Goal: Find specific page/section: Find specific page/section

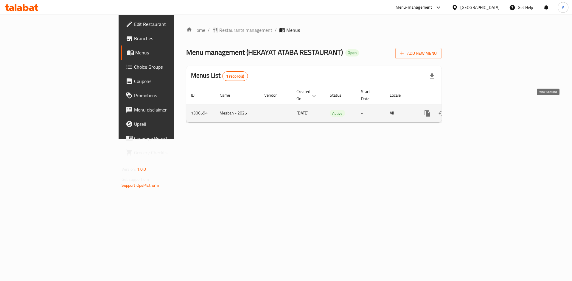
click at [477, 106] on link "enhanced table" at bounding box center [470, 113] width 14 height 14
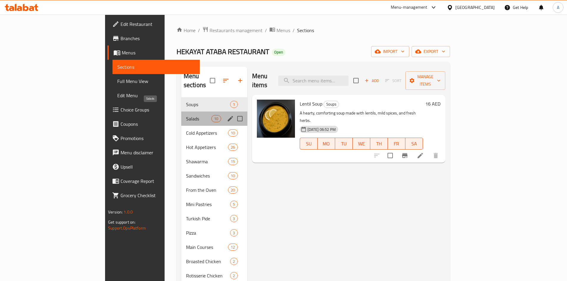
click at [186, 115] on span "Salads" at bounding box center [198, 118] width 25 height 7
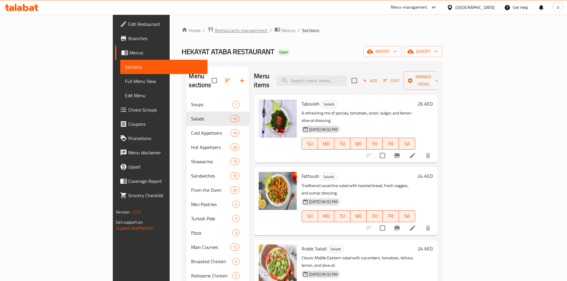
click at [215, 32] on span "Restaurants management" at bounding box center [241, 30] width 53 height 7
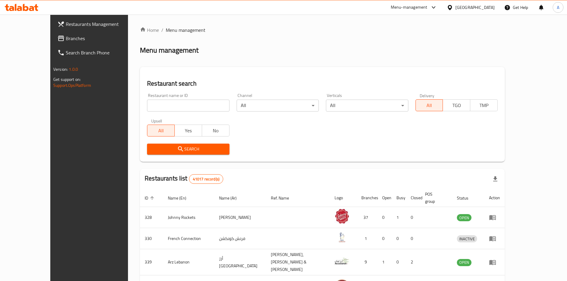
click at [66, 41] on span "Branches" at bounding box center [103, 38] width 74 height 7
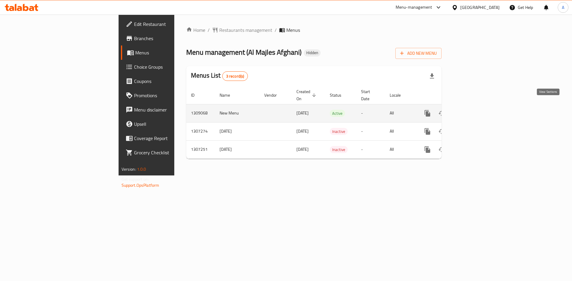
click at [474, 110] on icon "enhanced table" at bounding box center [470, 113] width 7 height 7
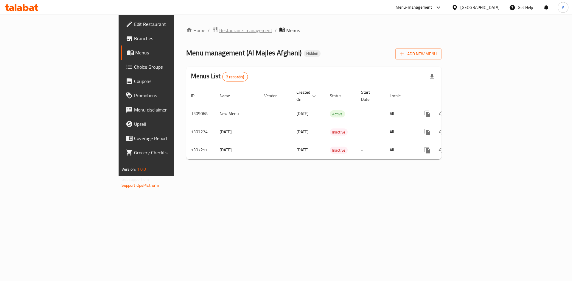
click at [219, 28] on span "Restaurants management" at bounding box center [245, 30] width 53 height 7
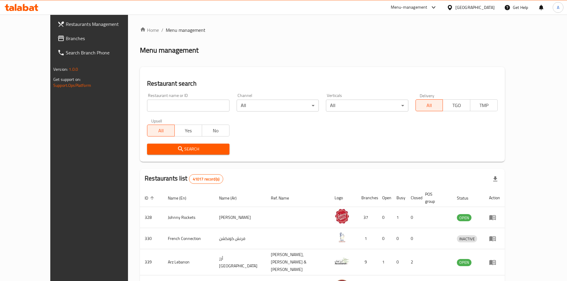
click at [160, 100] on input "search" at bounding box center [188, 106] width 82 height 12
paste input "704358"
click button "Search" at bounding box center [188, 149] width 82 height 11
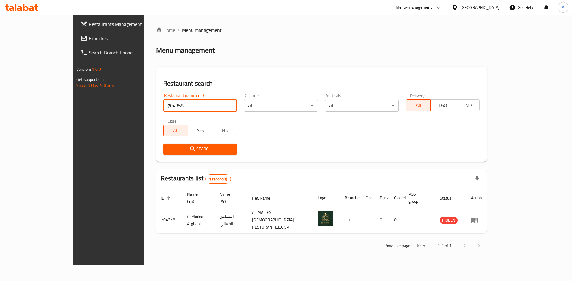
click at [163, 105] on input "704358" at bounding box center [200, 106] width 74 height 12
paste input "624939"
type input "624939"
click button "Search" at bounding box center [200, 149] width 74 height 11
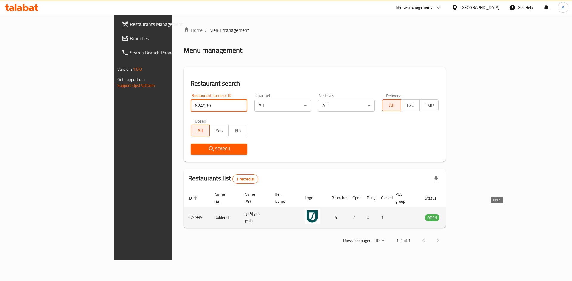
click at [439, 215] on span "OPEN" at bounding box center [432, 218] width 15 height 7
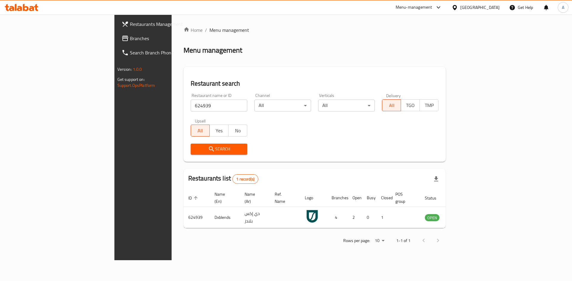
click at [130, 39] on span "Branches" at bounding box center [167, 38] width 75 height 7
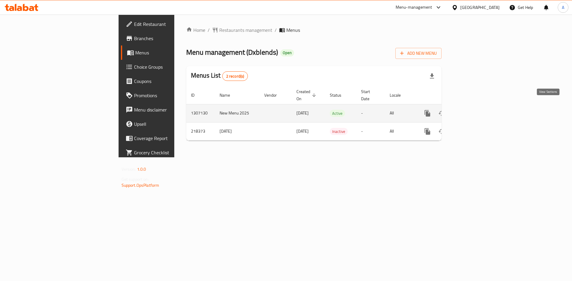
click at [474, 110] on icon "enhanced table" at bounding box center [470, 113] width 7 height 7
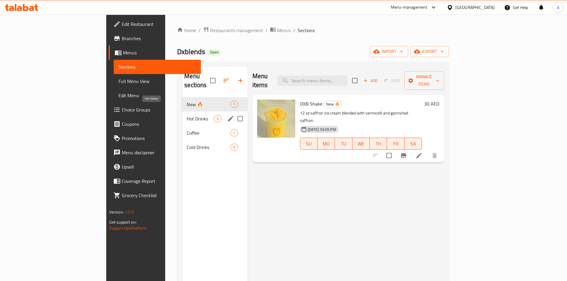
click at [187, 115] on span "Hot Drinks" at bounding box center [200, 118] width 27 height 7
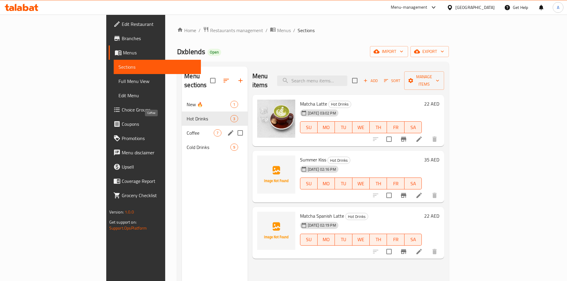
click at [187, 130] on span "Coffee" at bounding box center [200, 133] width 27 height 7
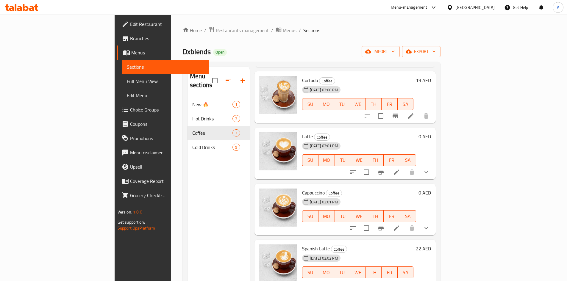
scroll to position [119, 0]
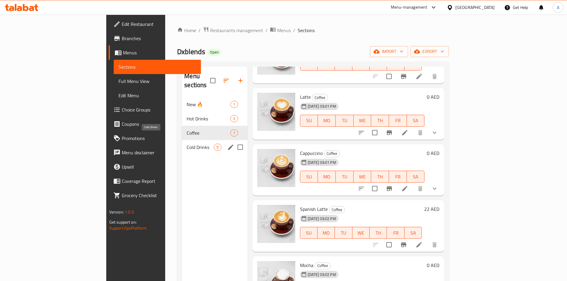
click at [187, 144] on span "Cold Drinks" at bounding box center [200, 147] width 27 height 7
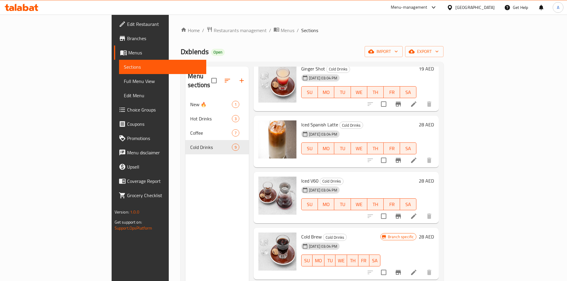
scroll to position [248, 0]
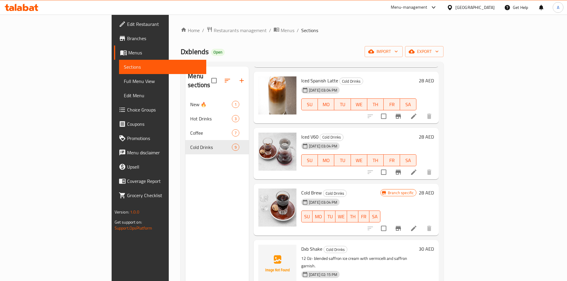
click at [127, 40] on span "Branches" at bounding box center [164, 38] width 74 height 7
